Goal: Transaction & Acquisition: Purchase product/service

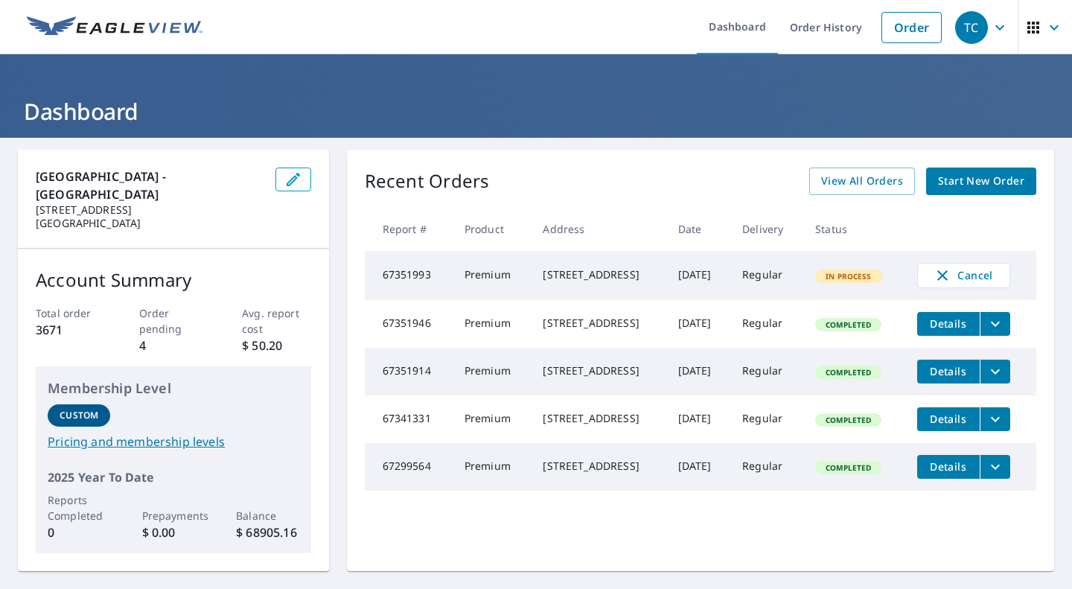
click at [977, 185] on span "Start New Order" at bounding box center [981, 181] width 86 height 19
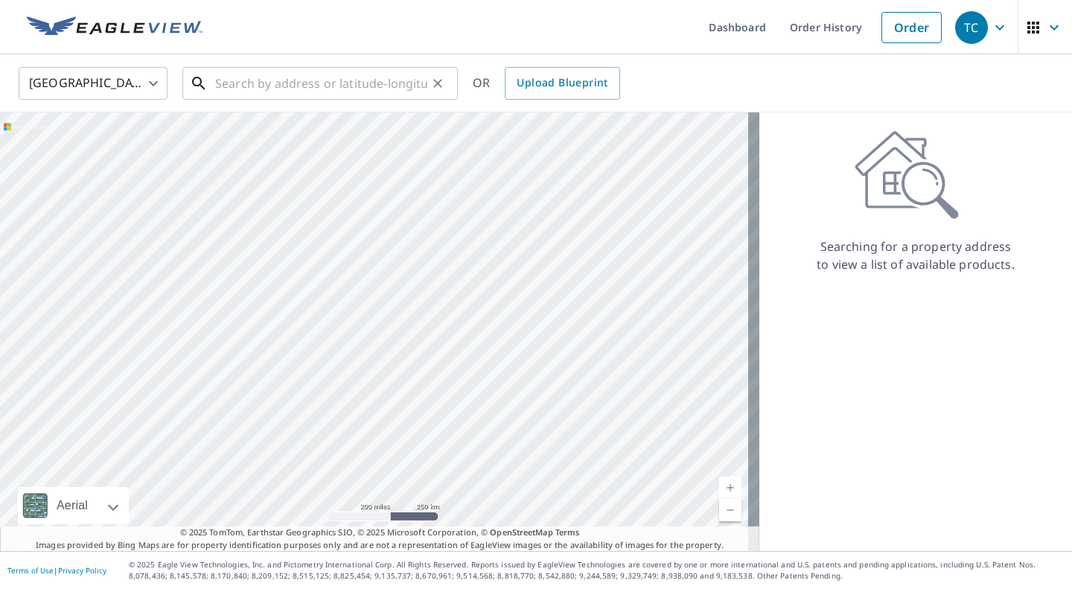
click at [242, 85] on input "text" at bounding box center [321, 84] width 212 height 42
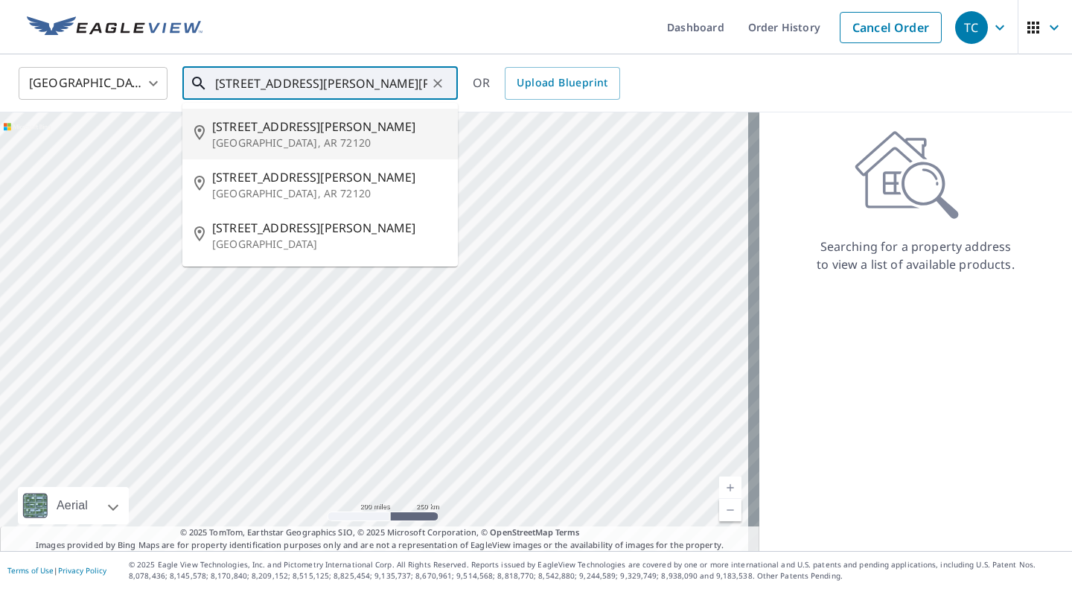
click at [249, 119] on span "[STREET_ADDRESS][PERSON_NAME]" at bounding box center [329, 127] width 234 height 18
type input "[STREET_ADDRESS][PERSON_NAME]"
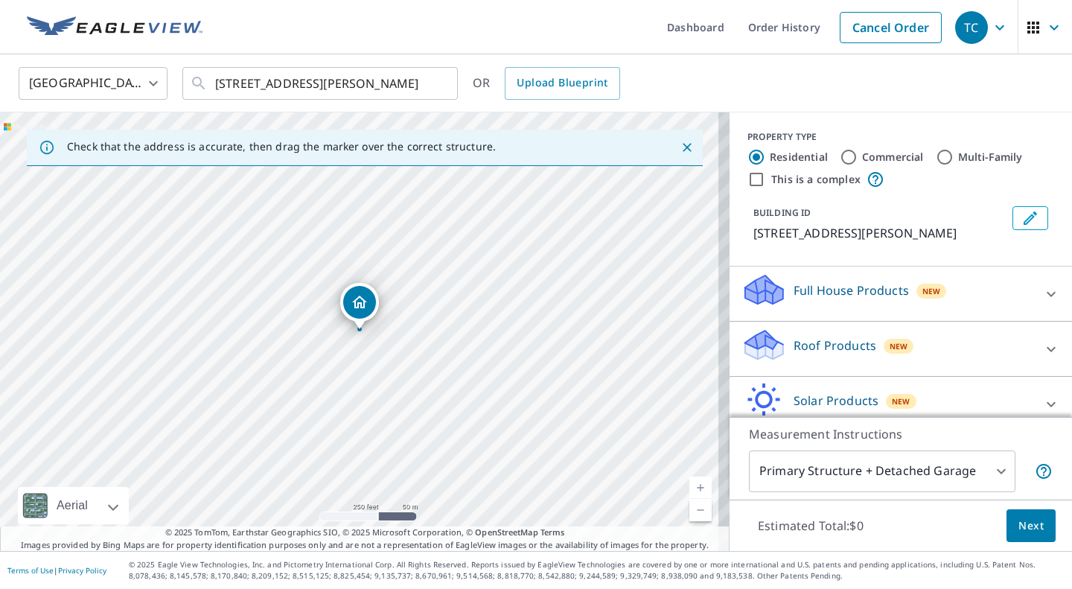
click at [689, 485] on link "Current Level 17, Zoom In" at bounding box center [700, 487] width 22 height 22
click at [689, 485] on link "Current Level 17.451837417481794, Zoom In" at bounding box center [700, 487] width 22 height 22
click at [689, 485] on link "Current Level 17.95824052081425, Zoom In Disabled" at bounding box center [700, 487] width 22 height 22
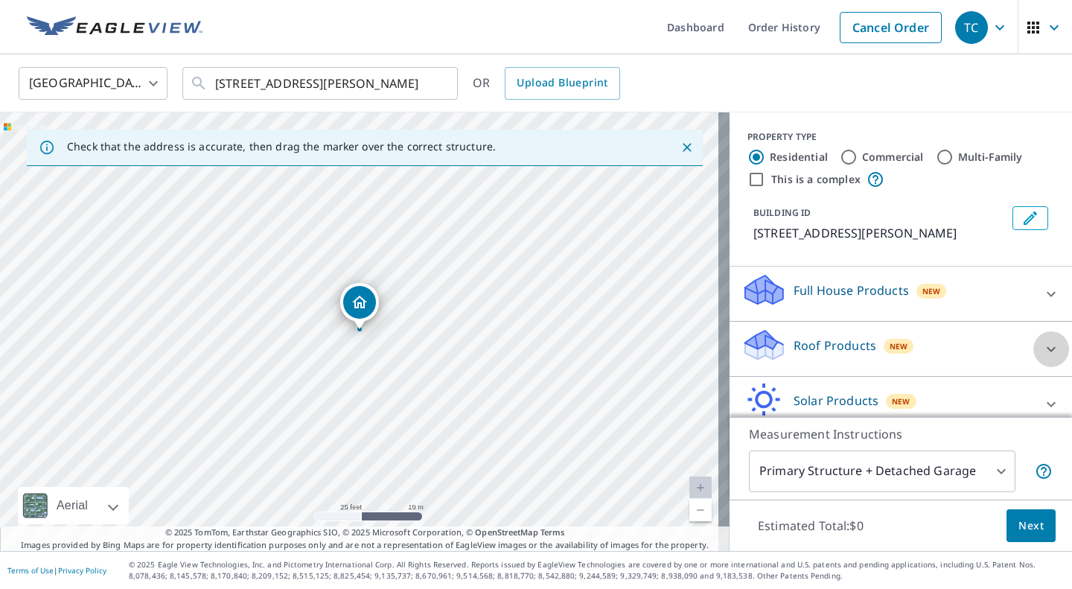
click at [1047, 348] on icon at bounding box center [1051, 348] width 9 height 5
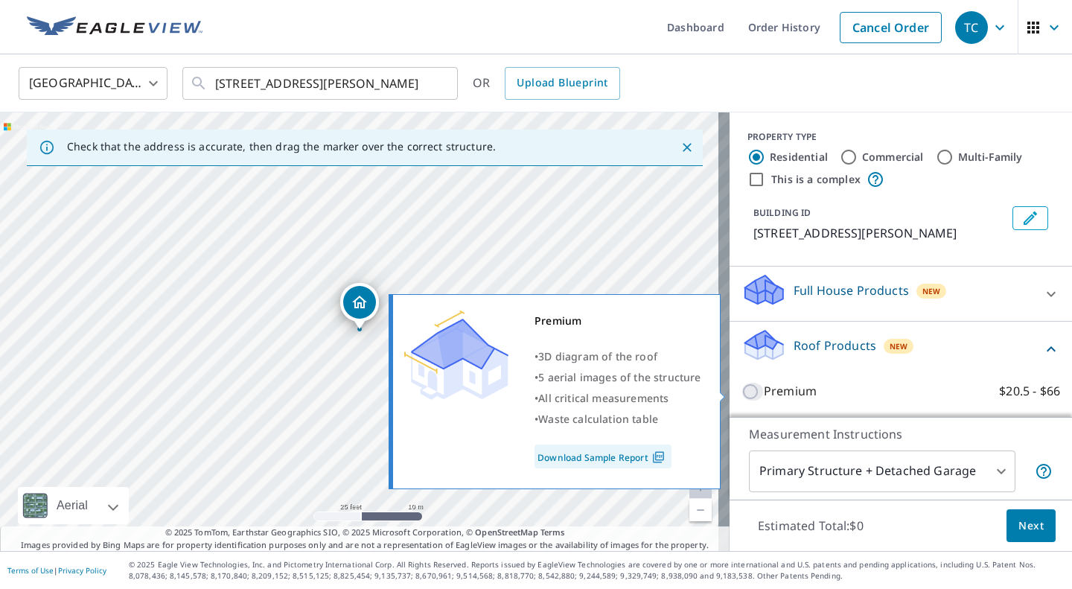
click at [741, 391] on input "Premium $20.5 - $66" at bounding box center [752, 392] width 22 height 18
checkbox input "true"
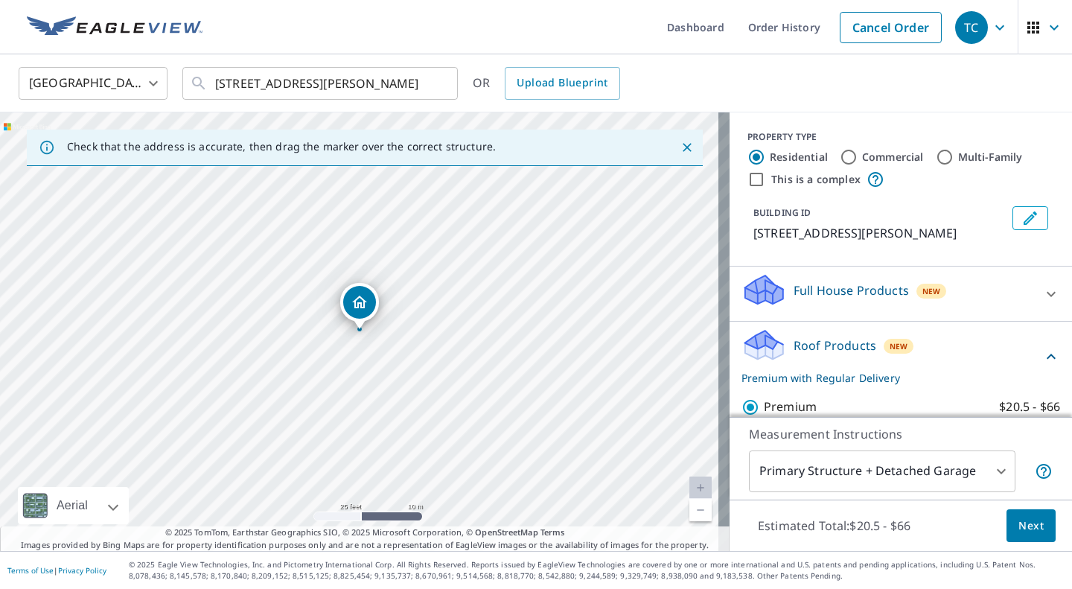
click at [1018, 529] on span "Next" at bounding box center [1030, 526] width 25 height 19
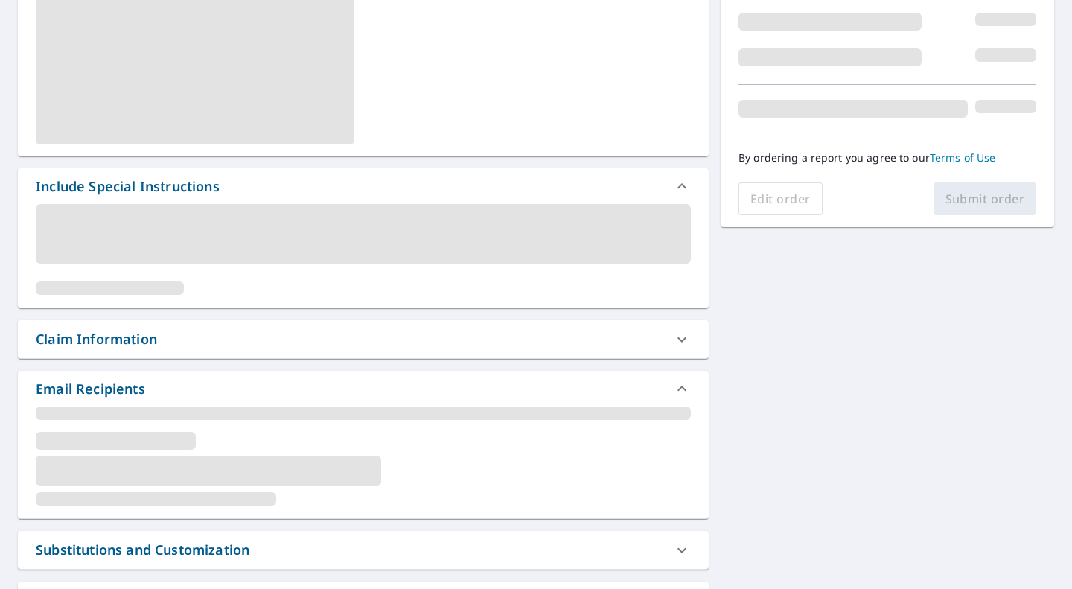
scroll to position [317, 0]
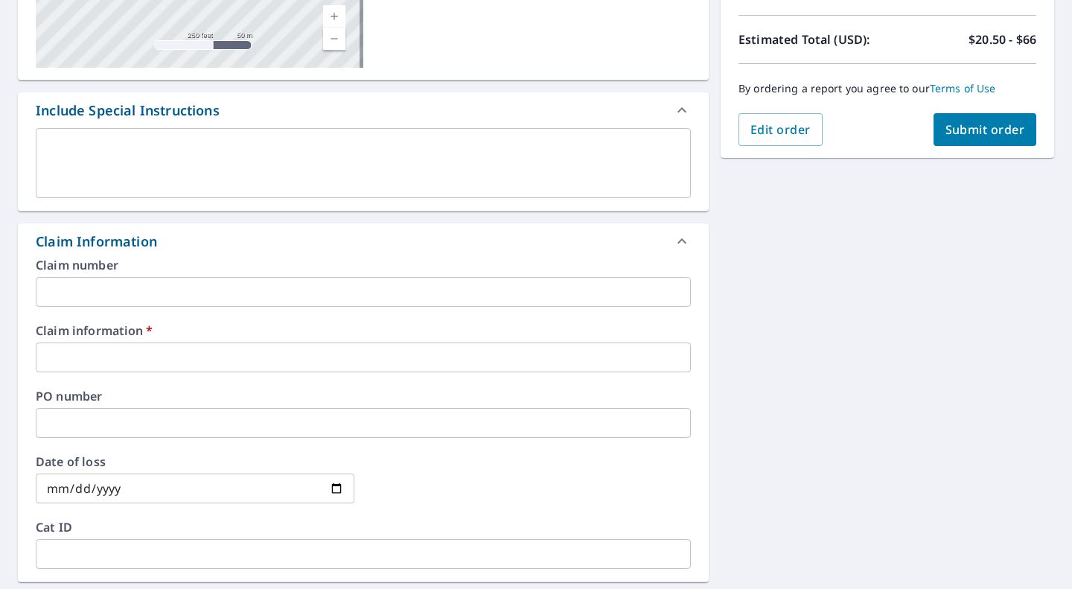
click at [98, 360] on input "text" at bounding box center [363, 357] width 655 height 30
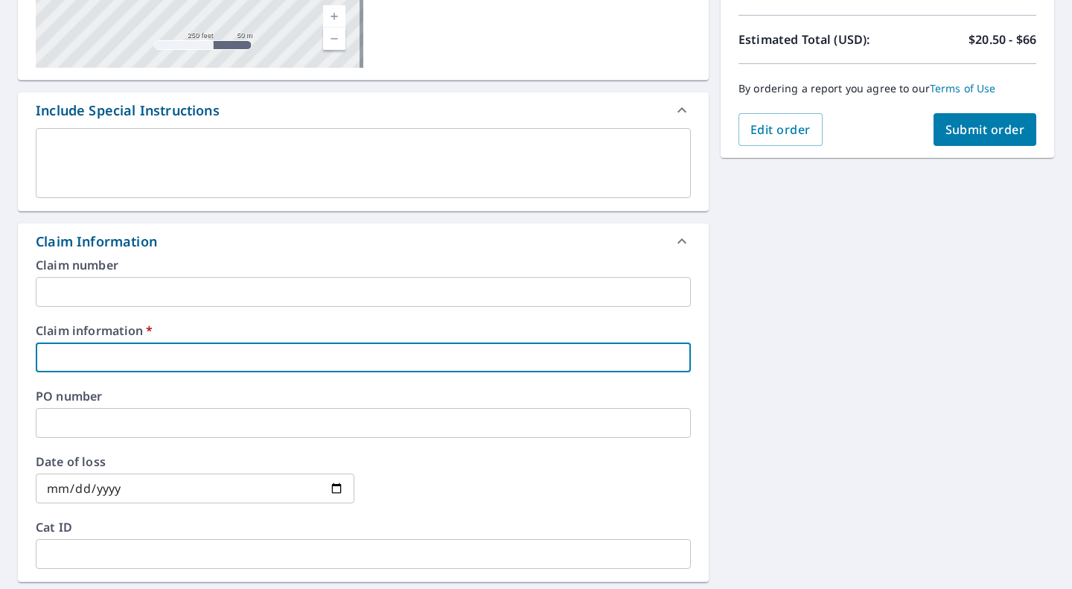
type input "j"
checkbox input "true"
type input "ja"
checkbox input "true"
type input "[PERSON_NAME]"
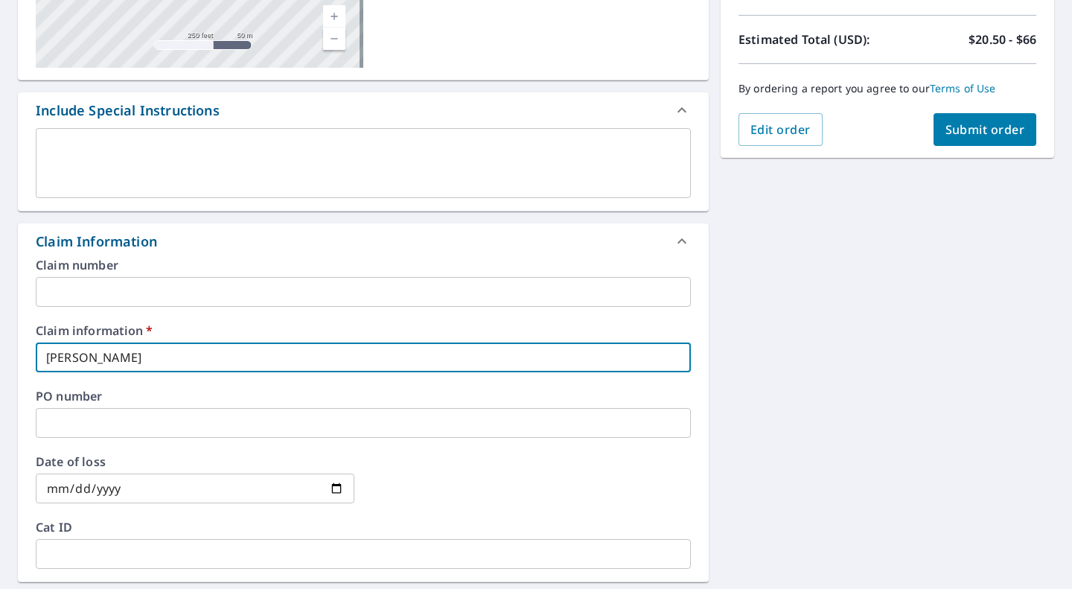
checkbox input "true"
type input "jaso"
checkbox input "true"
type input "[PERSON_NAME]"
checkbox input "true"
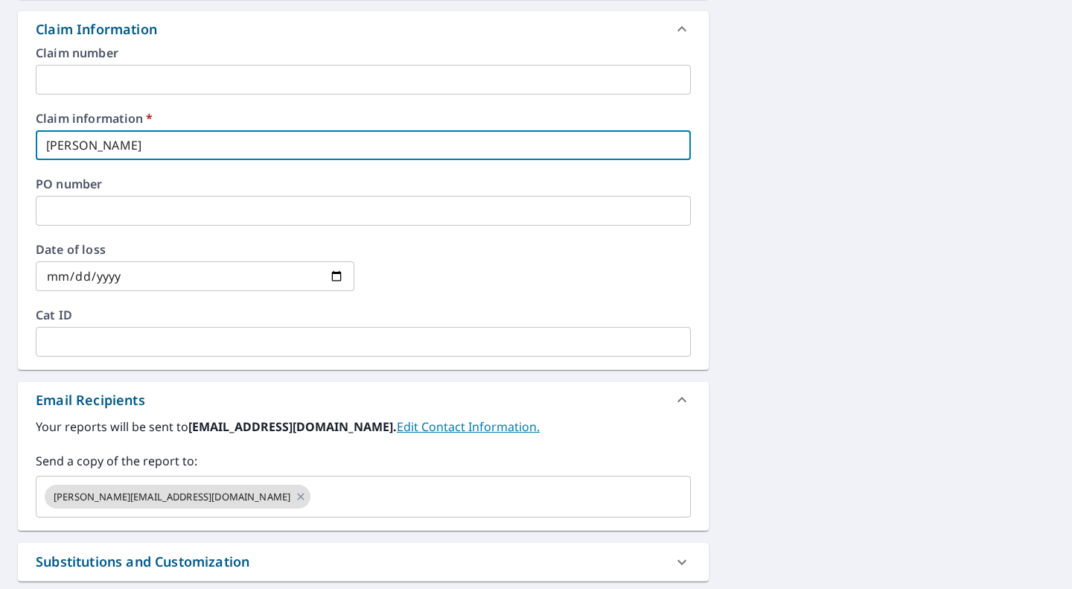
scroll to position [535, 0]
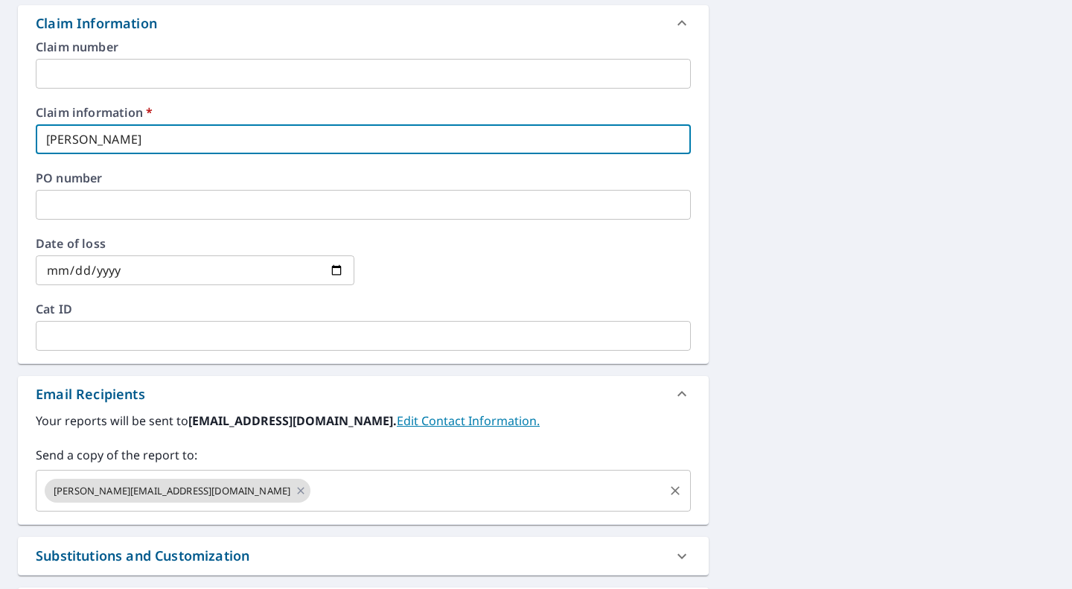
type input "[PERSON_NAME]"
click at [313, 486] on input "text" at bounding box center [487, 490] width 349 height 28
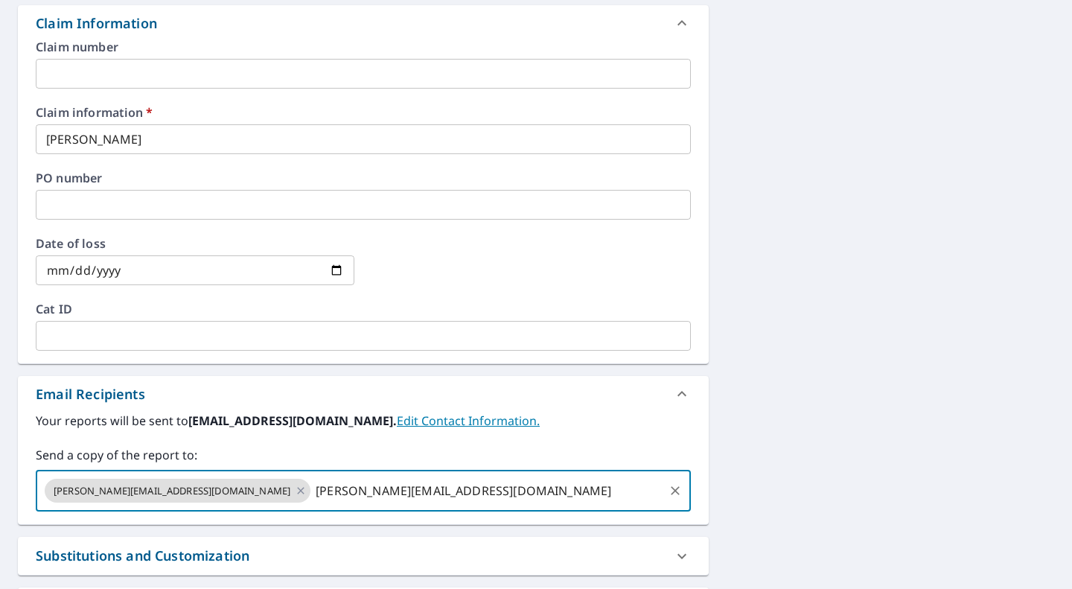
type input "[PERSON_NAME][EMAIL_ADDRESS][DOMAIN_NAME]"
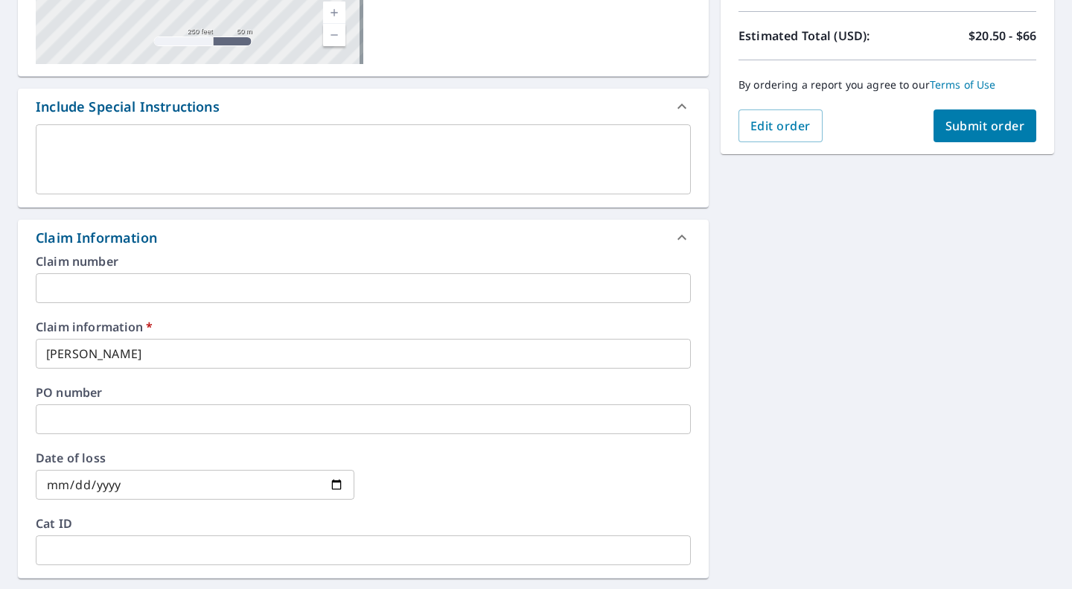
scroll to position [319, 0]
click at [985, 135] on button "Submit order" at bounding box center [984, 127] width 103 height 33
checkbox input "true"
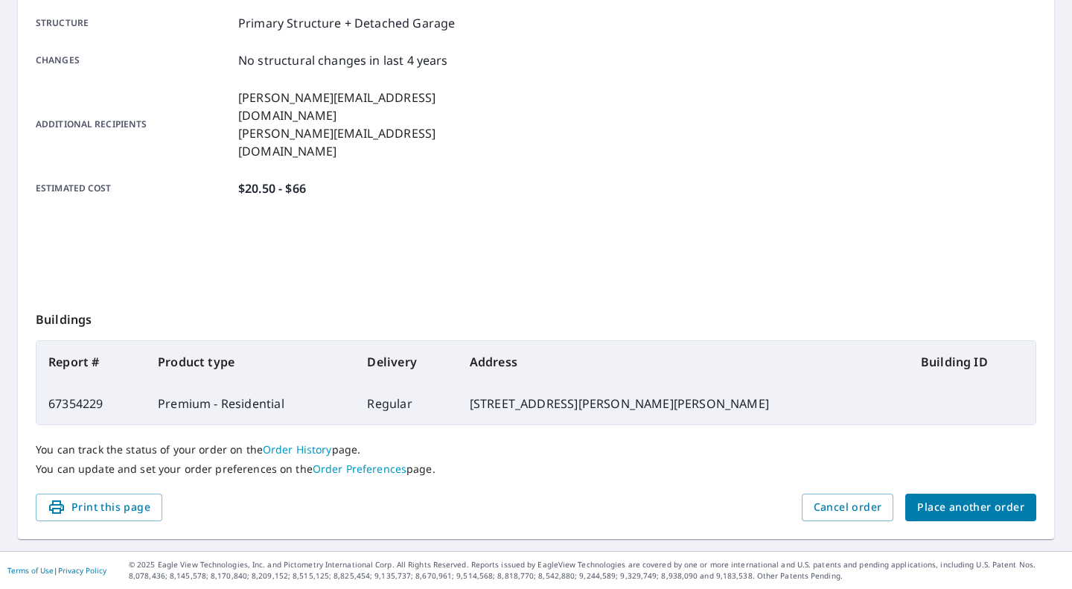
scroll to position [287, 0]
